Goal: Information Seeking & Learning: Learn about a topic

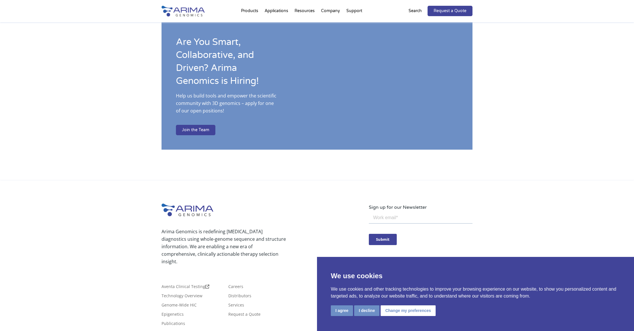
scroll to position [937, 0]
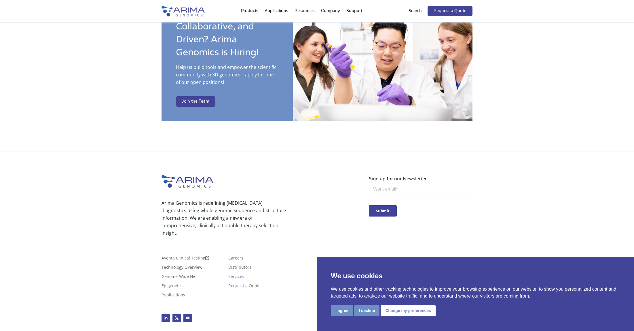
click at [240, 274] on link "Services" at bounding box center [236, 277] width 16 height 6
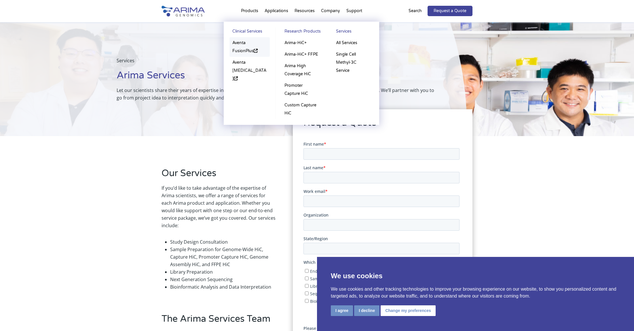
click at [242, 42] on link "Aventa FusionPlus" at bounding box center [250, 47] width 40 height 20
click at [346, 43] on link "All Services" at bounding box center [353, 43] width 40 height 12
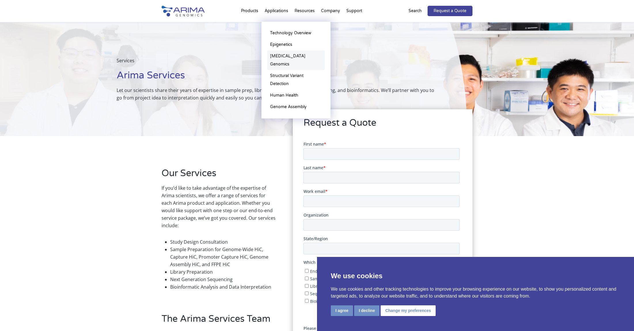
click at [280, 56] on link "[MEDICAL_DATA] Genomics" at bounding box center [296, 60] width 58 height 20
